Goal: Task Accomplishment & Management: Manage account settings

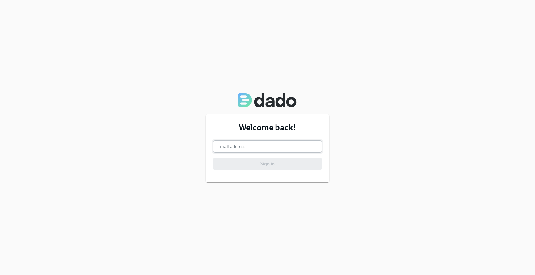
click at [250, 145] on input "email" at bounding box center [267, 146] width 109 height 12
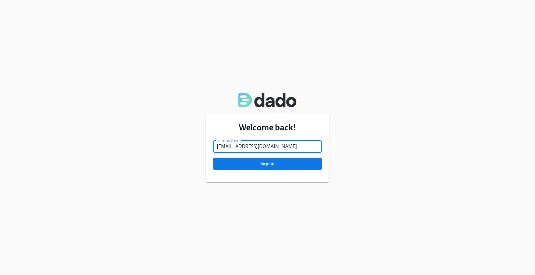
type input "[EMAIL_ADDRESS][DOMAIN_NAME]"
click at [213, 158] on button "Sign in" at bounding box center [267, 164] width 109 height 12
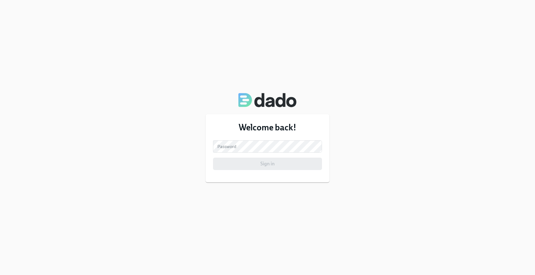
click at [225, 68] on div "Welcome back! Email address [EMAIL_ADDRESS][DOMAIN_NAME] Email address Password…" at bounding box center [267, 137] width 535 height 275
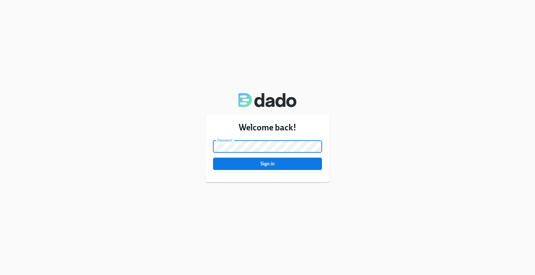
click at [267, 163] on span "Sign in" at bounding box center [267, 164] width 100 height 6
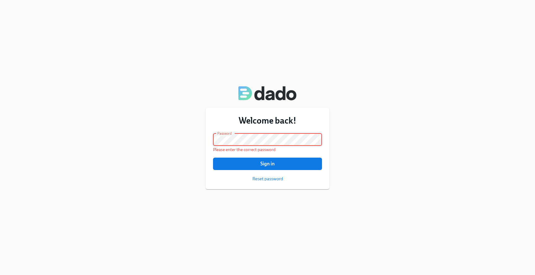
click at [192, 130] on div "Welcome back! Email address kliu@dnanexus.com Email address Password Password P…" at bounding box center [267, 137] width 535 height 275
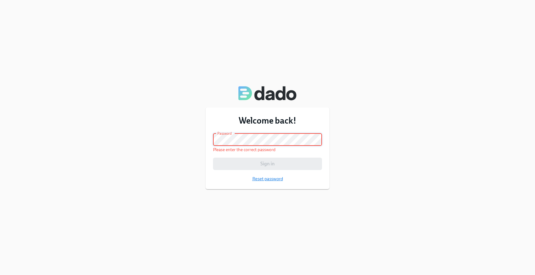
click at [271, 180] on span "Reset password" at bounding box center [267, 179] width 31 height 6
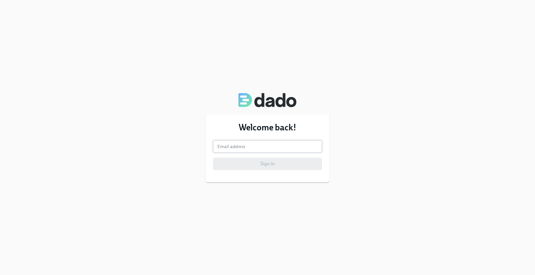
click at [240, 143] on input "email" at bounding box center [267, 146] width 109 height 12
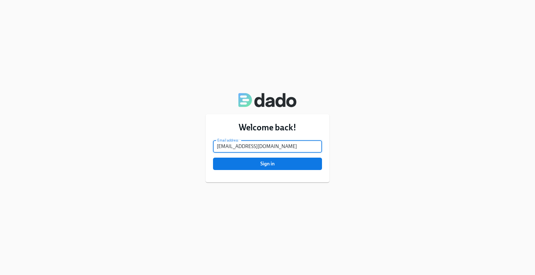
type input "[EMAIL_ADDRESS][DOMAIN_NAME]"
